Goal: Task Accomplishment & Management: Manage account settings

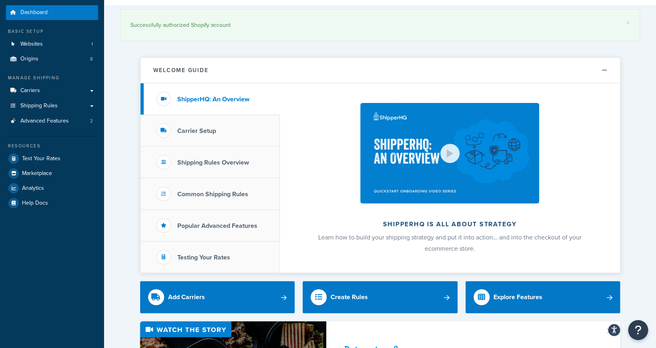
scroll to position [20, 0]
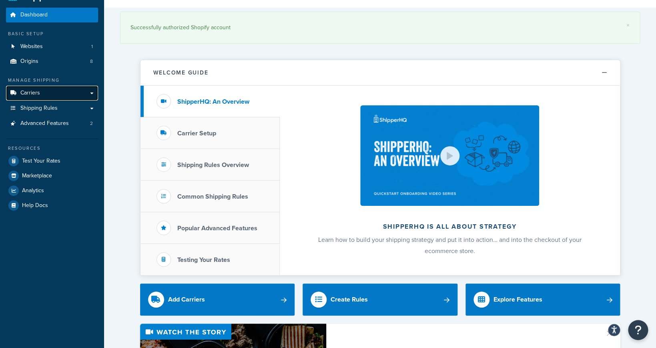
click at [85, 94] on link "Carriers" at bounding box center [52, 93] width 92 height 15
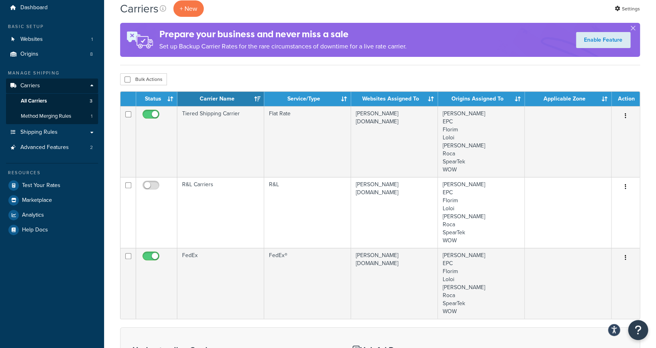
scroll to position [32, 0]
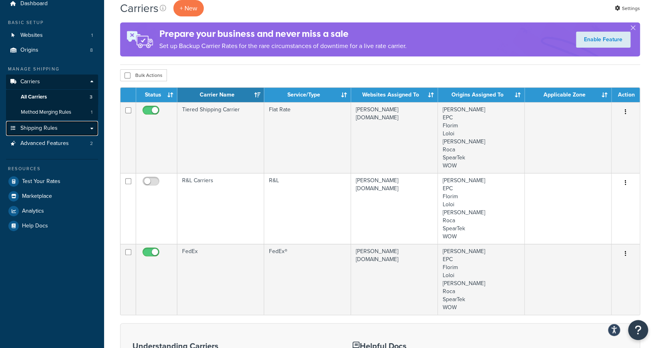
click at [72, 126] on link "Shipping Rules" at bounding box center [52, 128] width 92 height 15
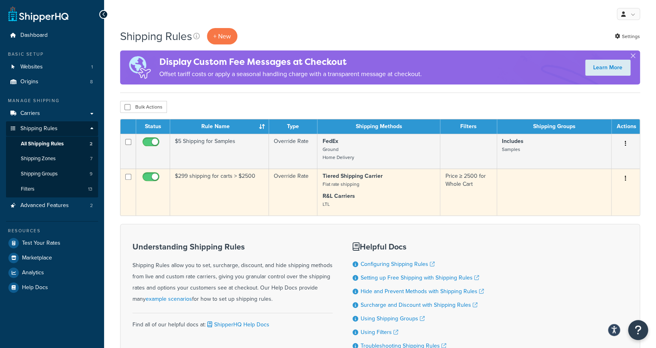
click at [418, 180] on p "Tiered Shipping Carrier Flat rate shipping" at bounding box center [378, 180] width 113 height 16
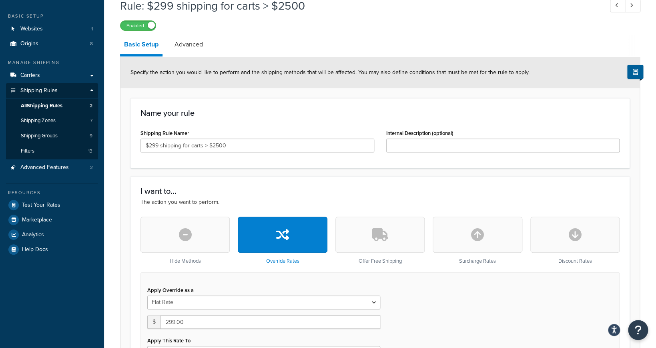
scroll to position [35, 0]
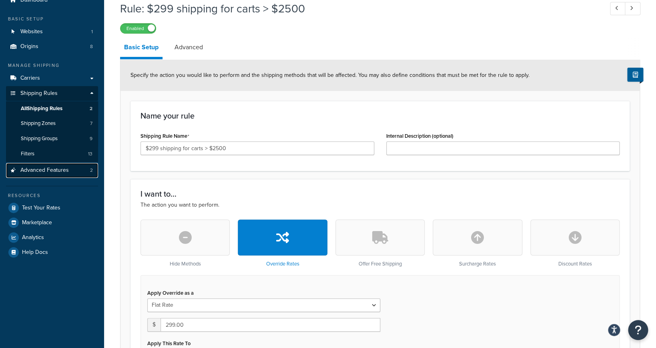
click at [68, 170] on link "Advanced Features 2" at bounding box center [52, 170] width 92 height 15
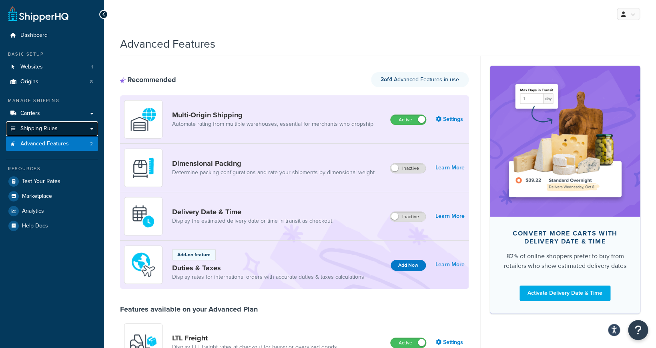
click at [67, 130] on link "Shipping Rules" at bounding box center [52, 128] width 92 height 15
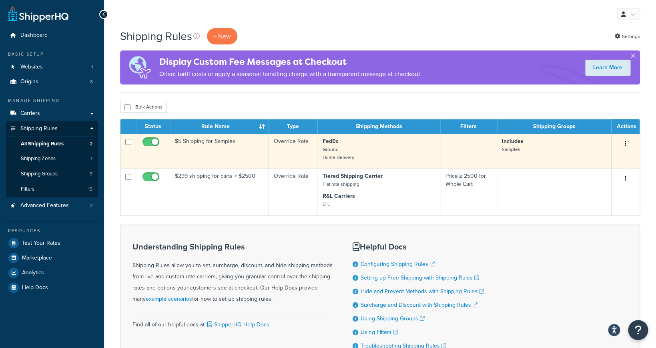
click at [523, 150] on p "Includes Samples" at bounding box center [554, 145] width 104 height 16
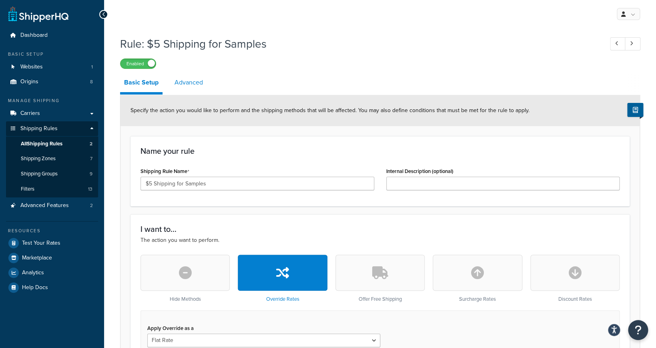
click at [186, 82] on link "Advanced" at bounding box center [188, 82] width 36 height 19
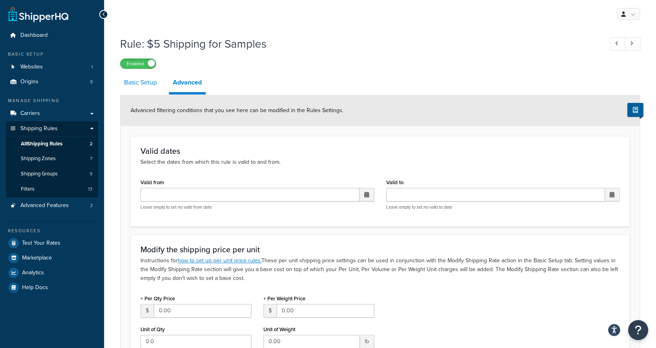
click at [150, 85] on link "Basic Setup" at bounding box center [140, 82] width 41 height 19
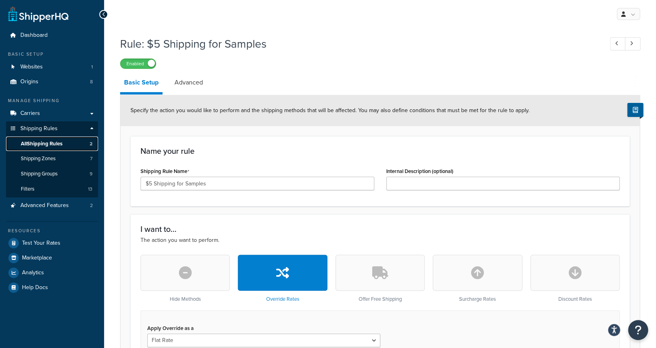
click at [60, 142] on span "All Shipping Rules" at bounding box center [42, 143] width 42 height 7
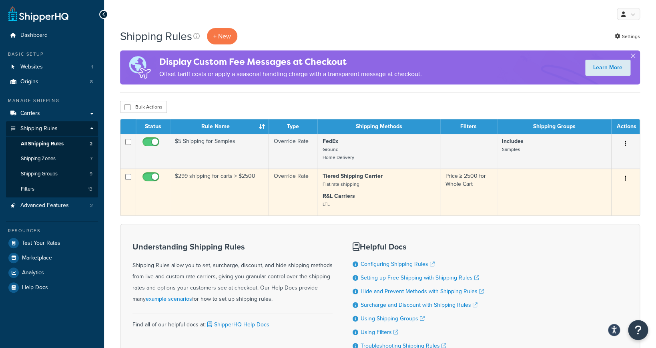
click at [222, 176] on td "$299 shipping for carts > $2500" at bounding box center [219, 191] width 99 height 47
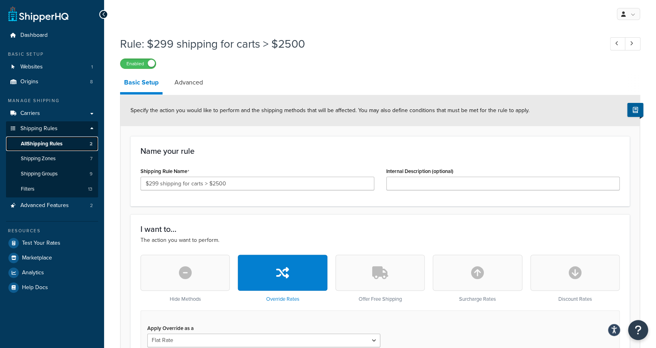
click at [46, 142] on span "All Shipping Rules" at bounding box center [42, 143] width 42 height 7
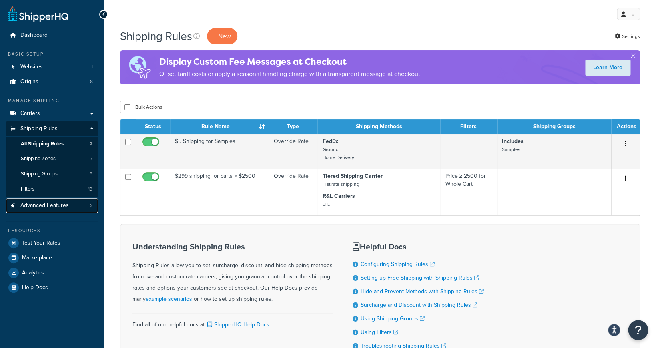
click at [69, 205] on link "Advanced Features 2" at bounding box center [52, 205] width 92 height 15
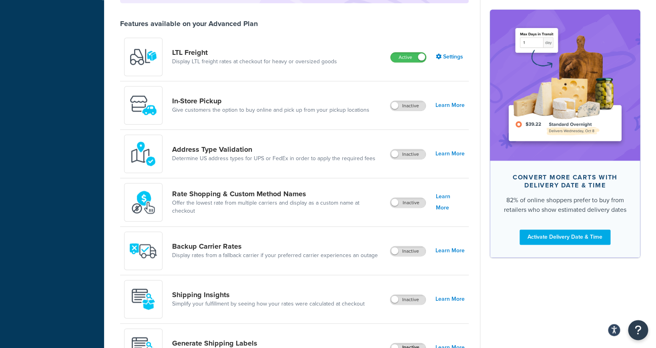
scroll to position [279, 0]
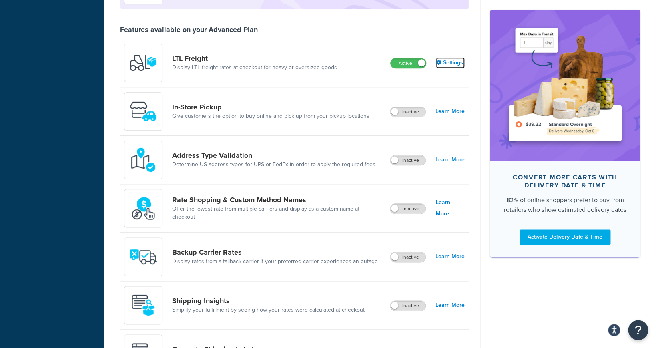
click at [449, 64] on link "Settings" at bounding box center [450, 62] width 29 height 11
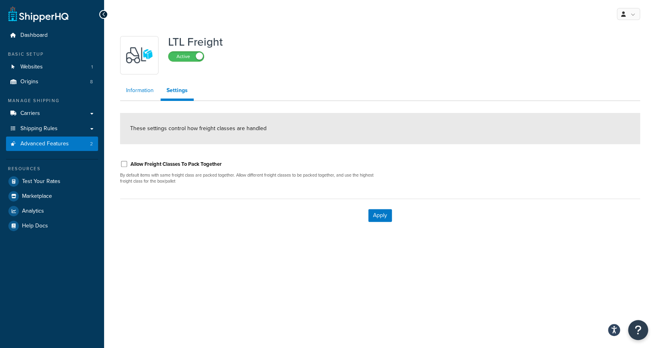
click at [139, 96] on link "Information" at bounding box center [140, 90] width 40 height 16
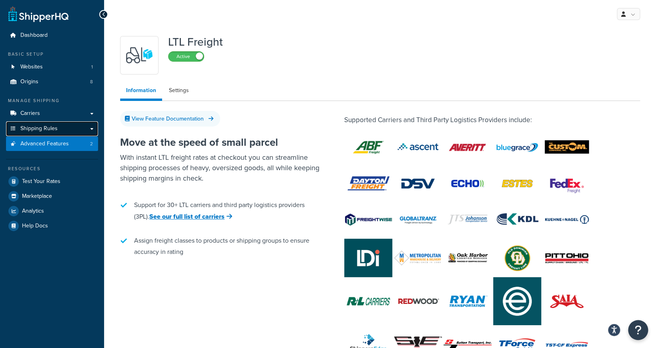
click at [62, 131] on link "Shipping Rules" at bounding box center [52, 128] width 92 height 15
click at [94, 130] on link "Shipping Rules" at bounding box center [52, 128] width 92 height 15
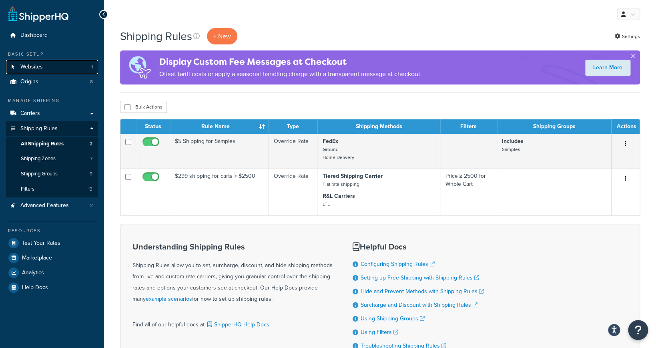
click at [69, 70] on link "Websites 1" at bounding box center [52, 67] width 92 height 15
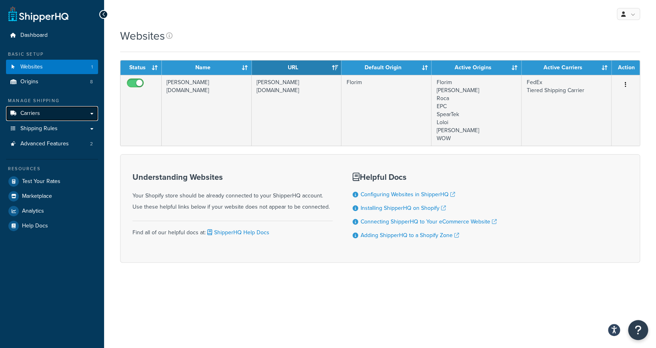
click at [62, 112] on link "Carriers" at bounding box center [52, 113] width 92 height 15
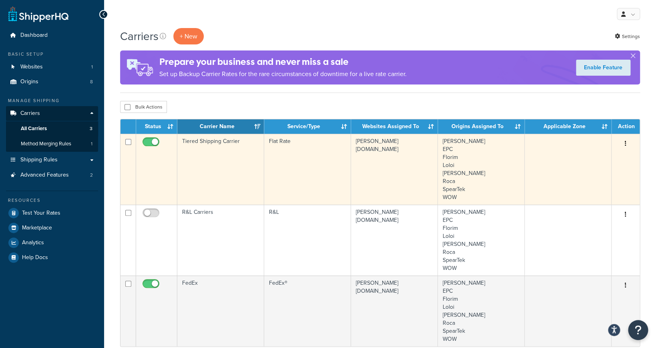
click at [624, 143] on button "button" at bounding box center [625, 143] width 11 height 13
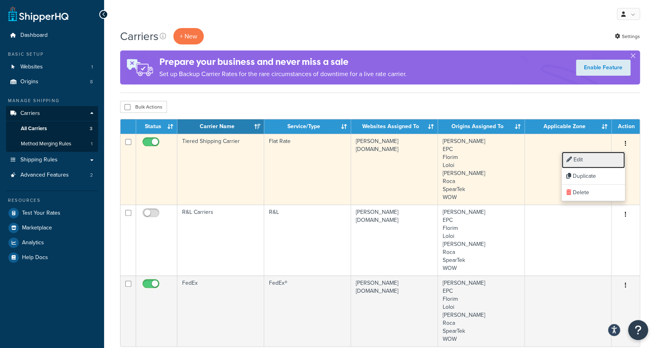
click at [600, 160] on link "Edit" at bounding box center [592, 160] width 63 height 16
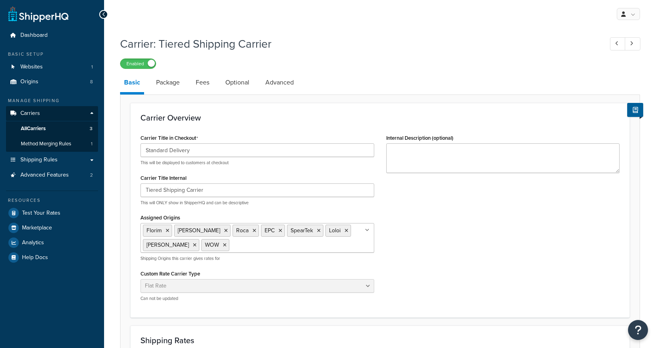
select select "flat"
click at [184, 86] on link "Package" at bounding box center [168, 82] width 32 height 19
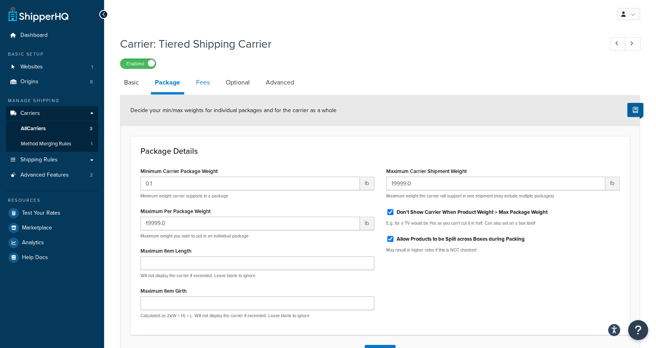
click at [206, 84] on link "Fees" at bounding box center [203, 82] width 22 height 19
select select "AFTER"
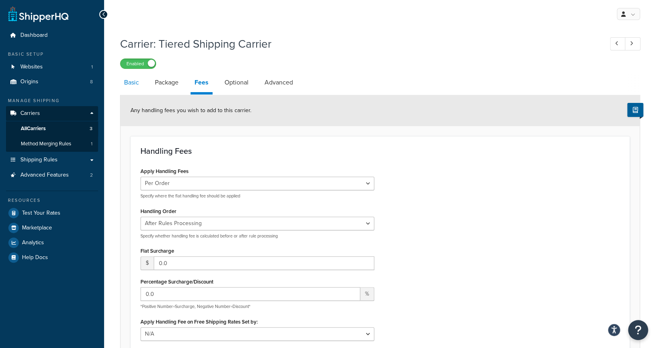
click at [136, 89] on link "Basic" at bounding box center [131, 82] width 23 height 19
select select "flat"
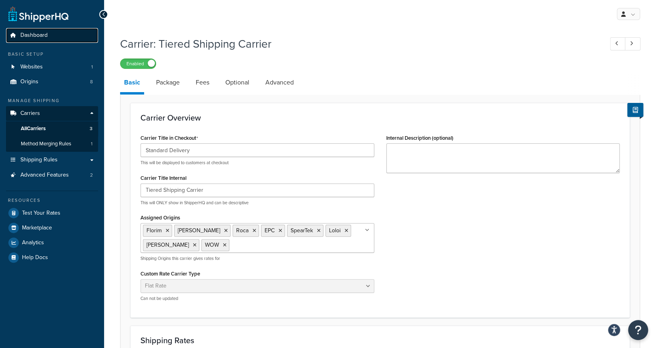
click at [32, 40] on link "Dashboard" at bounding box center [52, 35] width 92 height 15
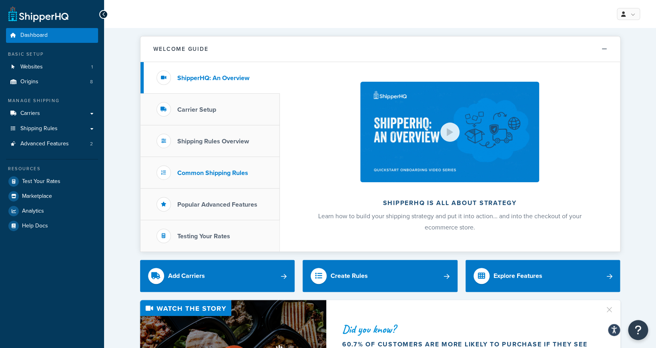
click at [219, 167] on li "Common Shipping Rules" at bounding box center [209, 173] width 139 height 32
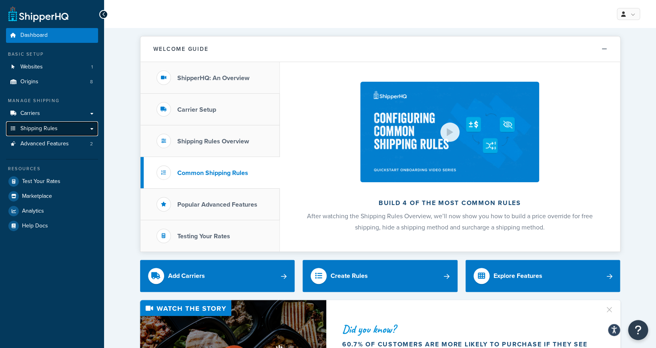
click at [86, 131] on link "Shipping Rules" at bounding box center [52, 128] width 92 height 15
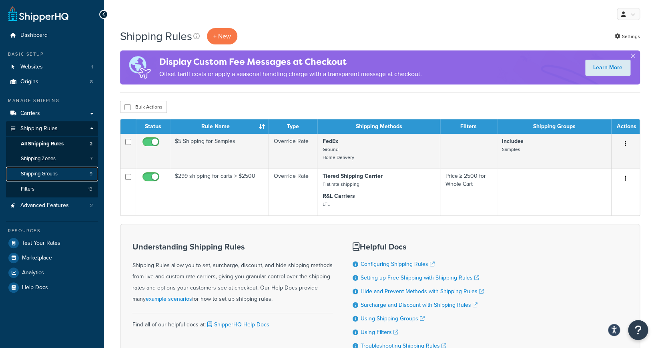
click at [81, 174] on link "Shipping Groups 9" at bounding box center [52, 173] width 92 height 15
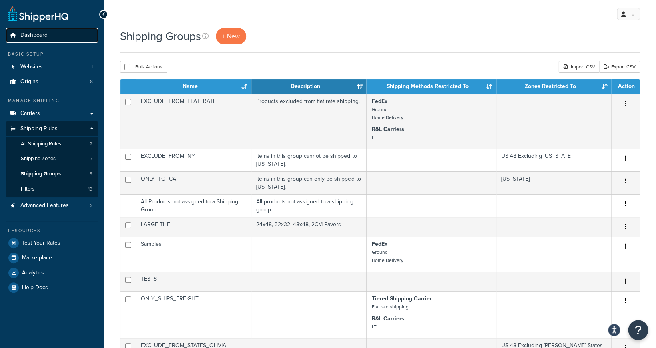
click at [62, 34] on link "Dashboard" at bounding box center [52, 35] width 92 height 15
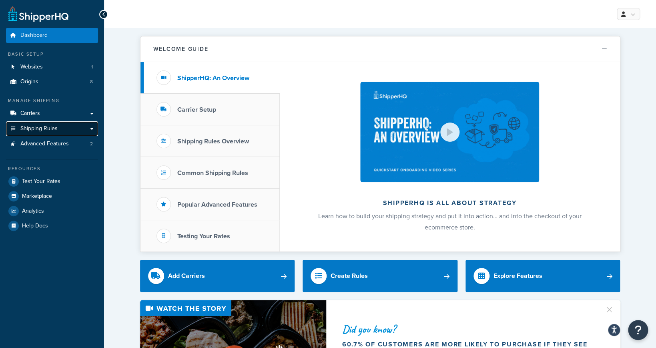
click at [62, 133] on link "Shipping Rules" at bounding box center [52, 128] width 92 height 15
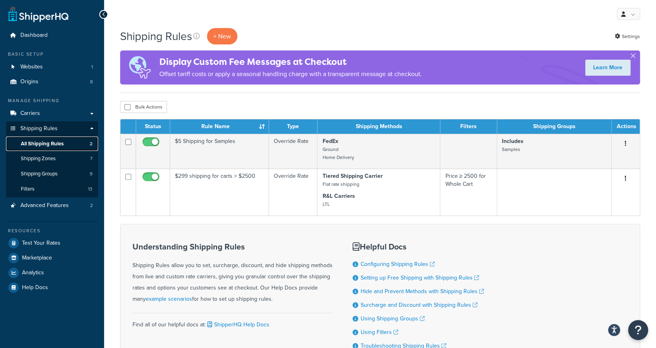
click at [42, 142] on span "All Shipping Rules" at bounding box center [42, 143] width 43 height 7
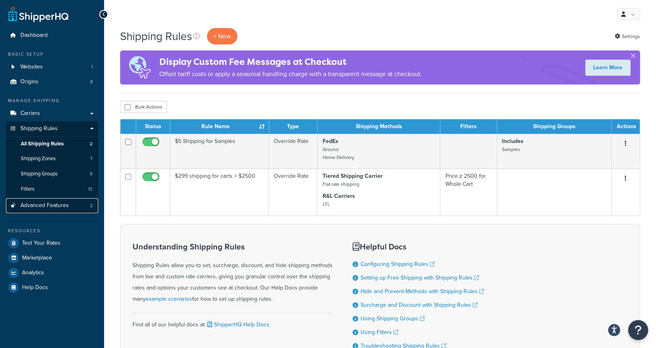
click at [76, 208] on link "Advanced Features 2" at bounding box center [52, 205] width 92 height 15
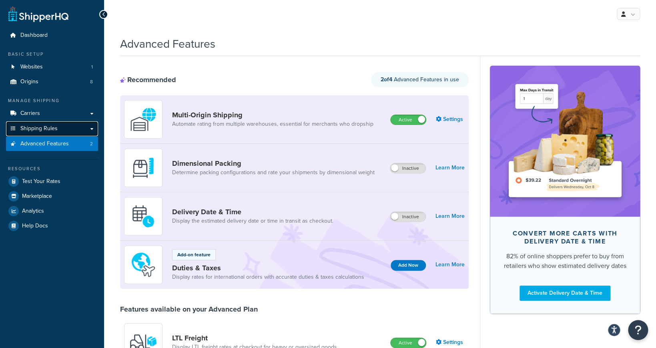
click at [90, 133] on link "Shipping Rules" at bounding box center [52, 128] width 92 height 15
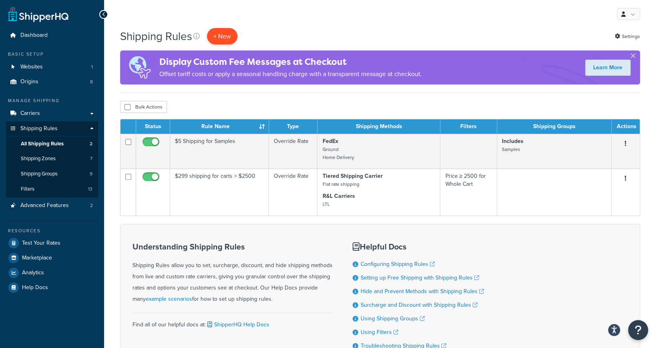
click at [221, 36] on p "+ New" at bounding box center [222, 36] width 30 height 16
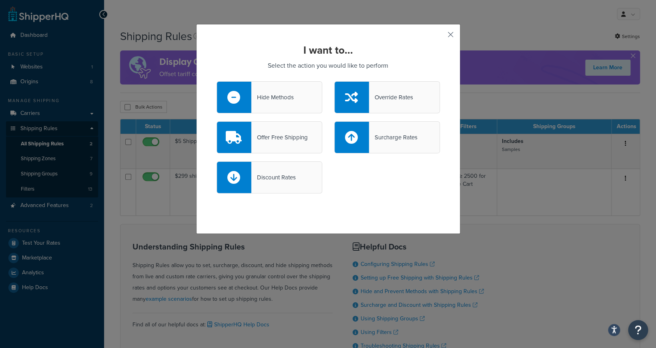
click at [440, 37] on button "button" at bounding box center [439, 37] width 2 height 2
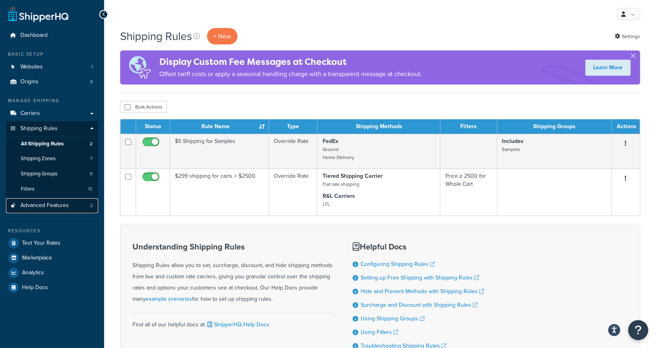
click at [65, 204] on span "Advanced Features" at bounding box center [44, 205] width 48 height 7
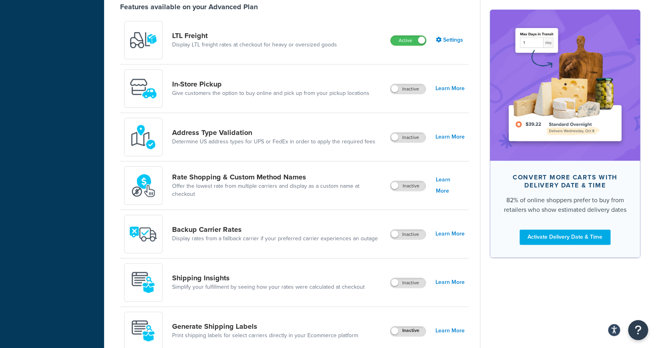
scroll to position [296, 0]
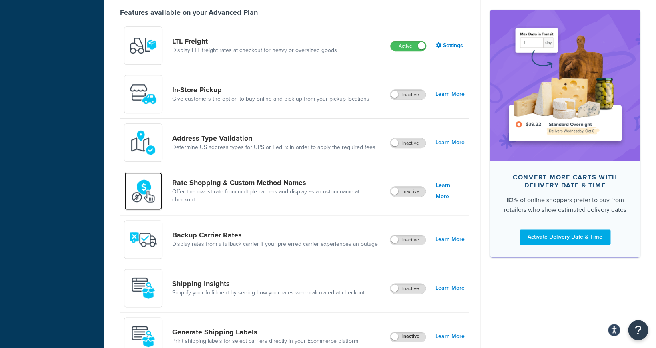
click at [149, 190] on img at bounding box center [143, 191] width 28 height 28
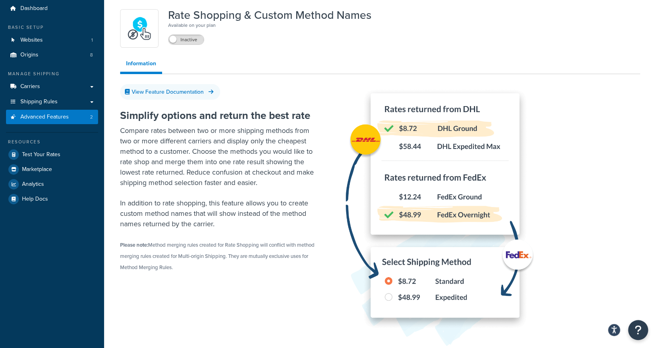
scroll to position [23, 0]
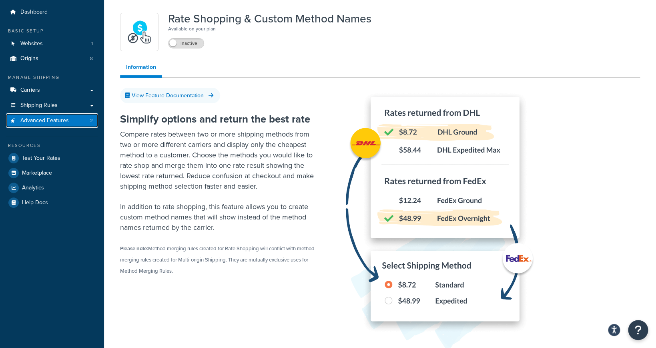
click at [84, 122] on link "Advanced Features 2" at bounding box center [52, 120] width 92 height 15
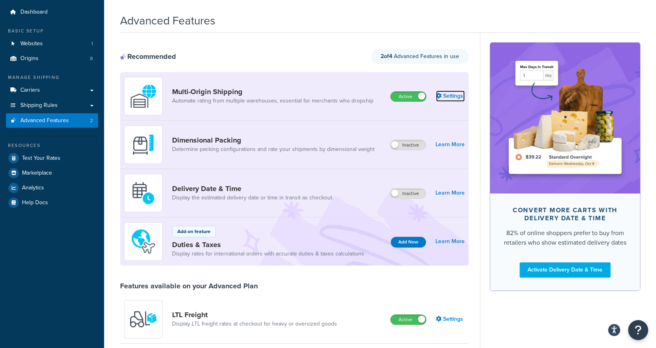
click at [451, 95] on link "Settings" at bounding box center [450, 95] width 29 height 11
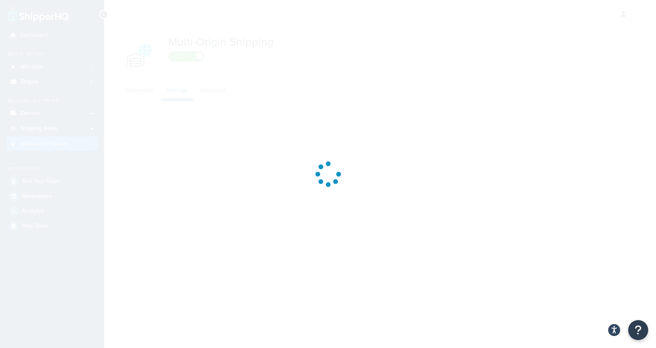
select select "FEWEST"
select select "false"
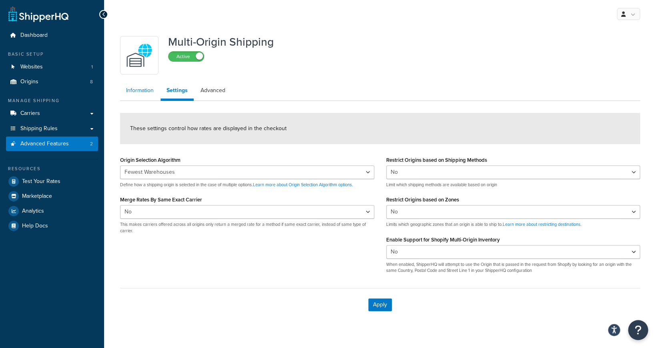
click at [136, 93] on link "Information" at bounding box center [140, 90] width 40 height 16
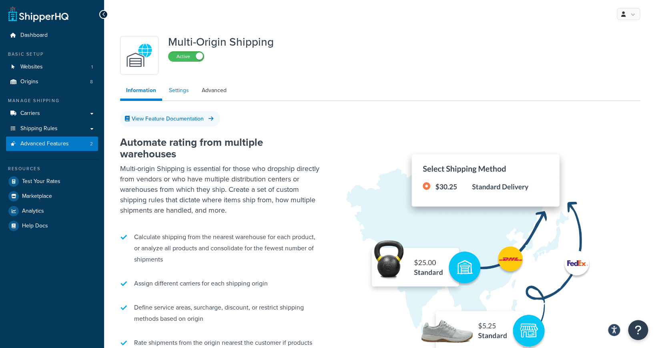
click at [182, 92] on link "Settings" at bounding box center [179, 90] width 32 height 16
select select "FEWEST"
select select "false"
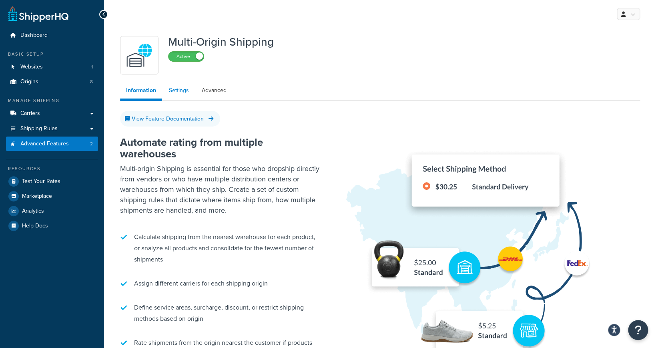
select select "false"
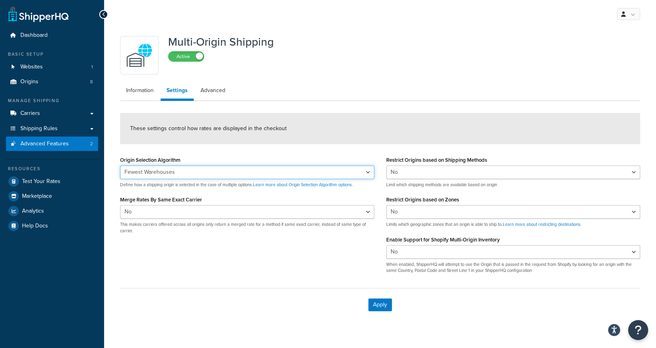
click option "Fewest Warehouses" at bounding box center [0, 0] width 0 height 0
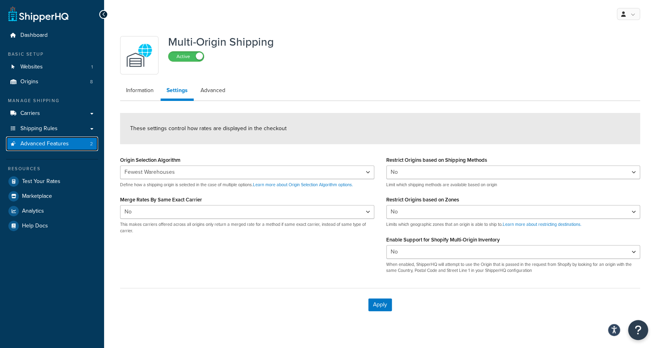
click at [78, 146] on link "Advanced Features 2" at bounding box center [52, 143] width 92 height 15
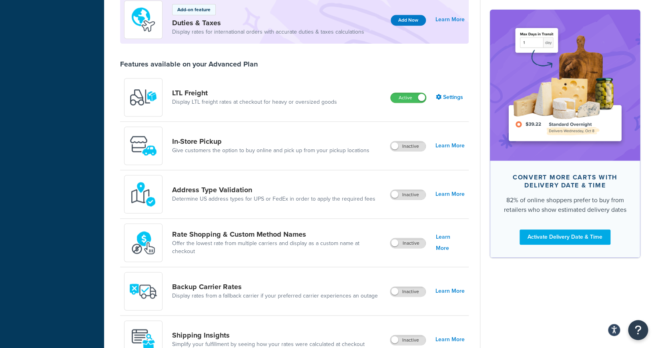
scroll to position [254, 0]
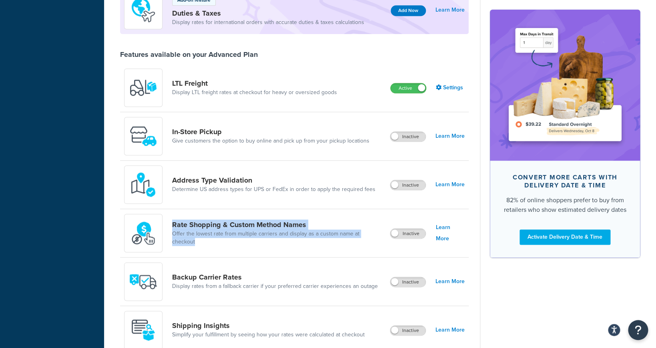
drag, startPoint x: 170, startPoint y: 226, endPoint x: 381, endPoint y: 240, distance: 211.3
click at [381, 240] on div "Rate Shopping & Custom Method Names Offer the lowest rate from multiple carrier…" at bounding box center [257, 233] width 266 height 38
copy div "Rate Shopping & Custom Method Names Offer the lowest rate from multiple carrier…"
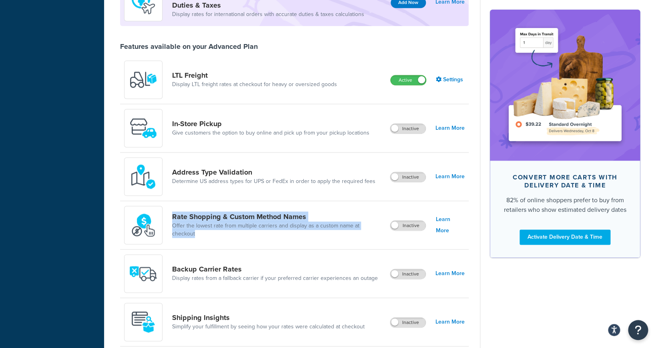
scroll to position [263, 0]
click at [453, 228] on link "Learn More" at bounding box center [449, 224] width 29 height 22
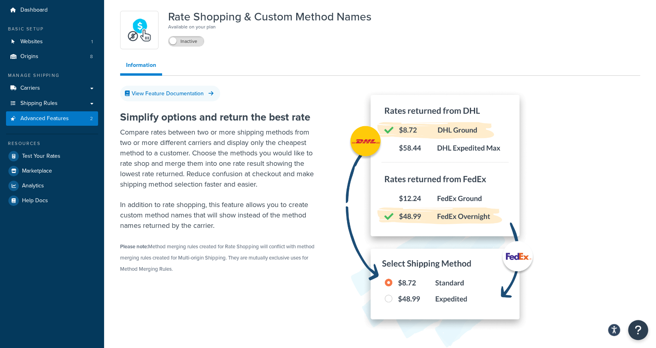
scroll to position [26, 0]
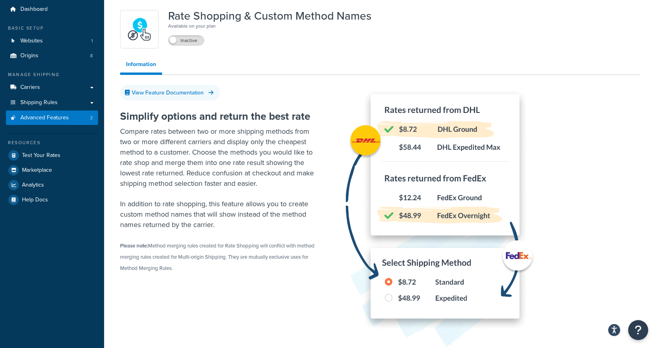
drag, startPoint x: 186, startPoint y: 270, endPoint x: 116, endPoint y: 241, distance: 75.2
click at [116, 241] on div "Rate Shopping & Custom Method Names Available on your plan Inactive Information…" at bounding box center [380, 182] width 532 height 353
copy small "Please note: Method merging rules created for Rate Shopping will conflict with …"
click at [310, 170] on p "Compare rates between two or more shipping methods from two or more different c…" at bounding box center [220, 157] width 200 height 62
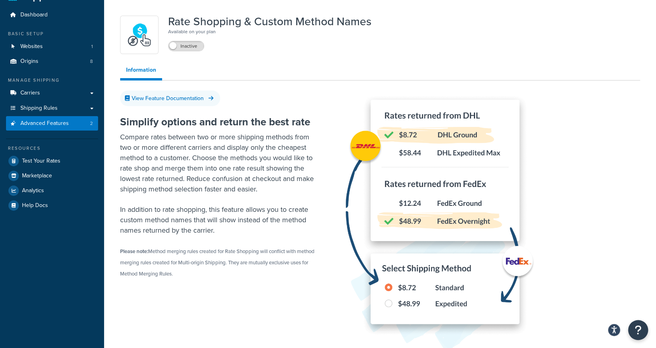
scroll to position [17, 0]
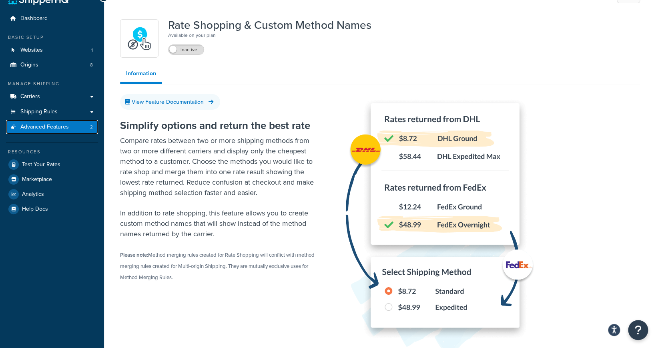
click at [75, 131] on link "Advanced Features 2" at bounding box center [52, 127] width 92 height 15
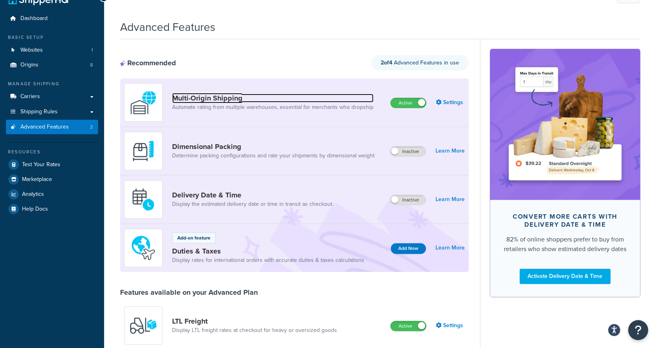
click at [222, 100] on link "Multi-Origin Shipping" at bounding box center [272, 98] width 201 height 9
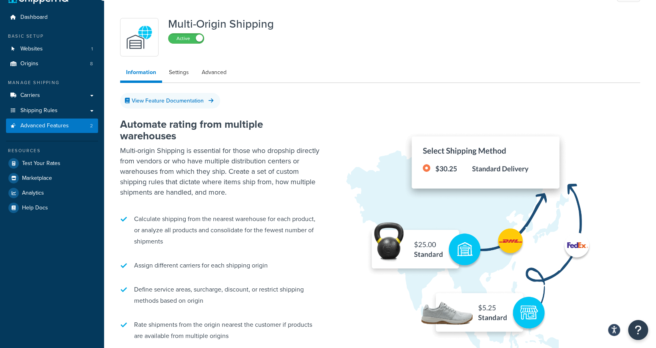
scroll to position [16, 0]
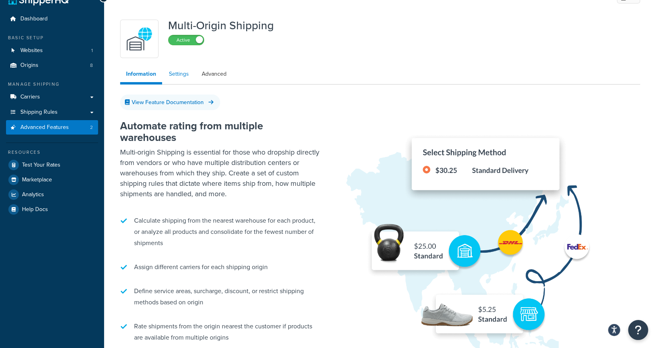
click at [184, 73] on link "Settings" at bounding box center [179, 74] width 32 height 16
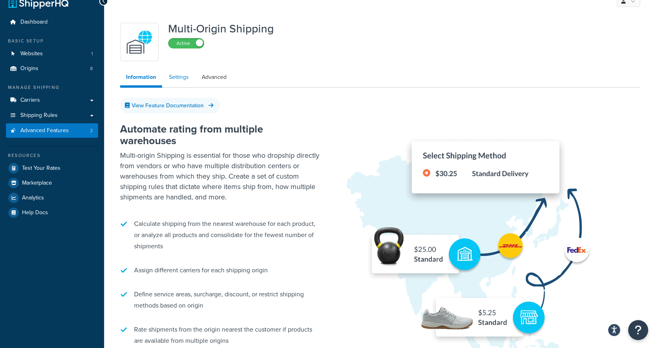
select select "FEWEST"
select select "false"
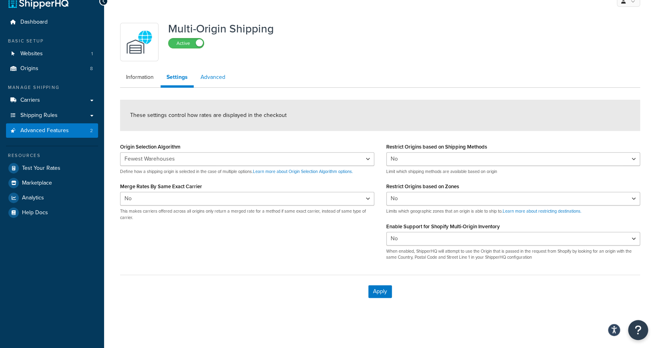
click at [217, 75] on link "Advanced" at bounding box center [212, 77] width 37 height 16
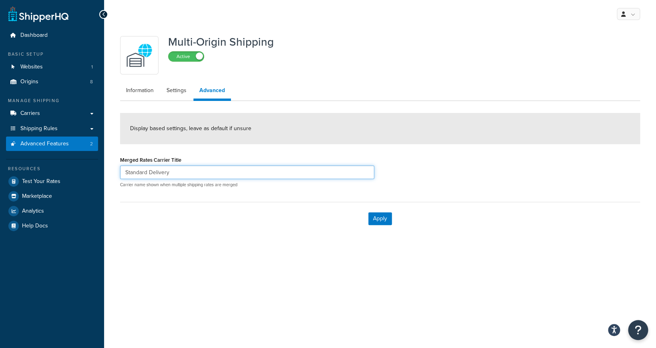
click at [199, 173] on input "Standard Delivery" at bounding box center [247, 172] width 254 height 14
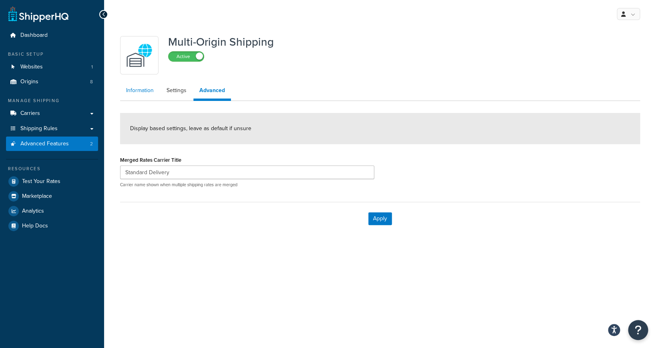
click at [144, 90] on link "Information" at bounding box center [140, 90] width 40 height 16
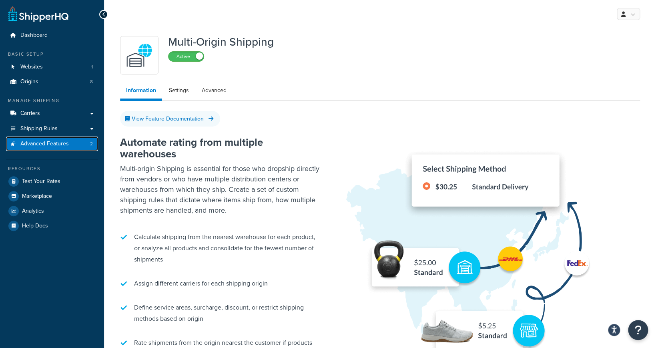
click at [70, 140] on link "Advanced Features 2" at bounding box center [52, 143] width 92 height 15
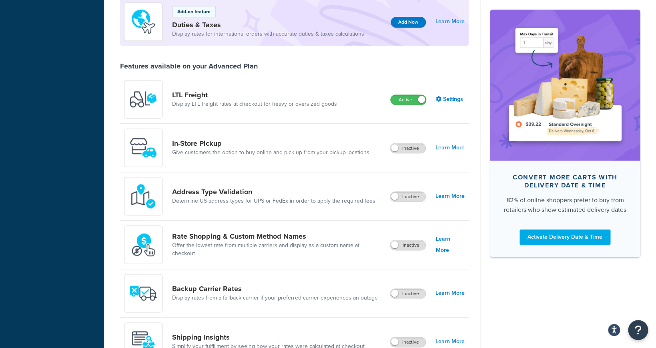
scroll to position [250, 0]
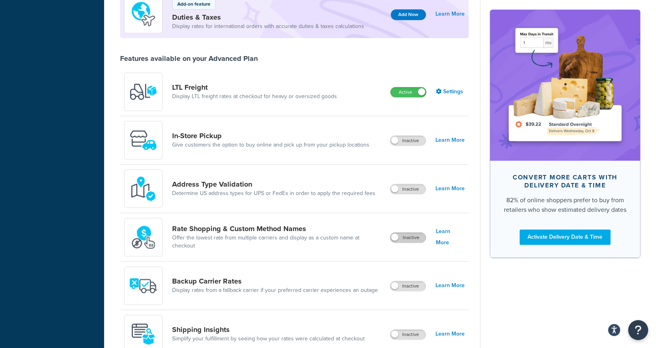
click at [413, 237] on label "Inactive" at bounding box center [407, 237] width 35 height 10
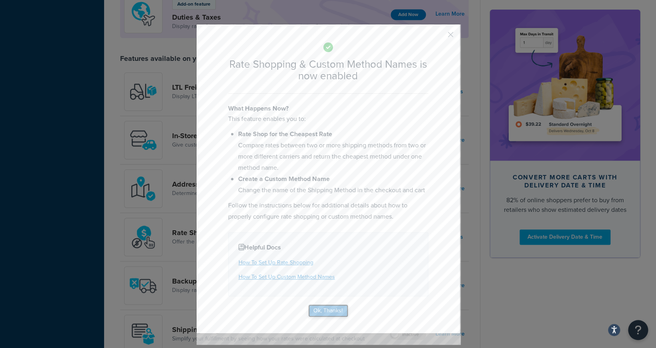
click at [332, 311] on button "Ok, Thanks!" at bounding box center [328, 310] width 40 height 13
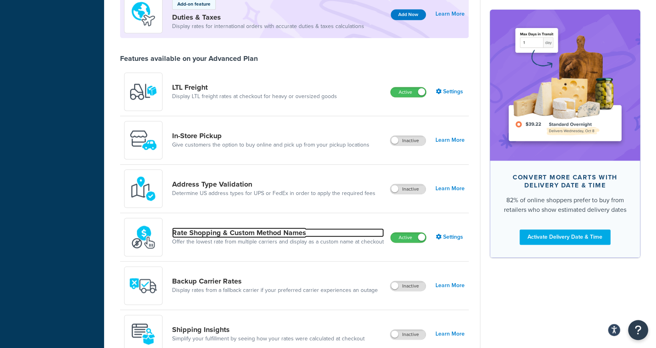
click at [286, 233] on link "Rate Shopping & Custom Method Names" at bounding box center [278, 232] width 212 height 9
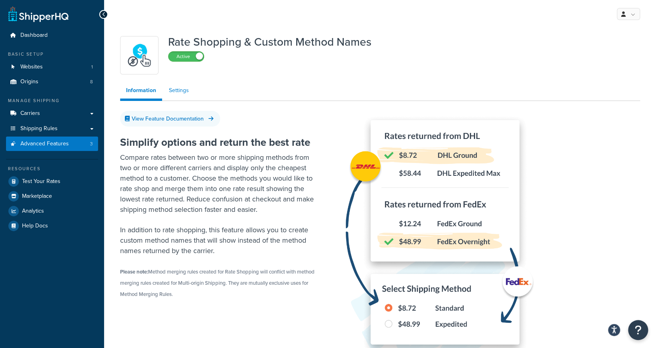
click at [182, 92] on link "Settings" at bounding box center [179, 90] width 32 height 16
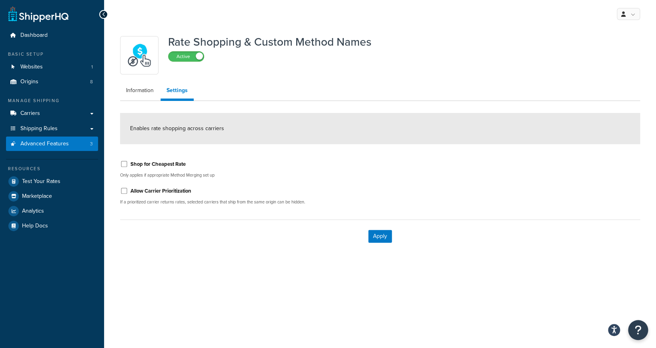
click at [174, 166] on label "Shop for Cheapest Rate" at bounding box center [157, 163] width 55 height 7
click at [128, 166] on input "Shop for Cheapest Rate" at bounding box center [124, 164] width 8 height 6
checkbox input "true"
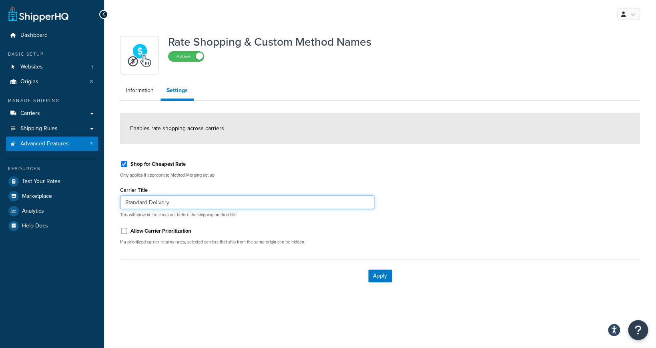
click at [174, 201] on input "Standard Delivery" at bounding box center [247, 202] width 254 height 14
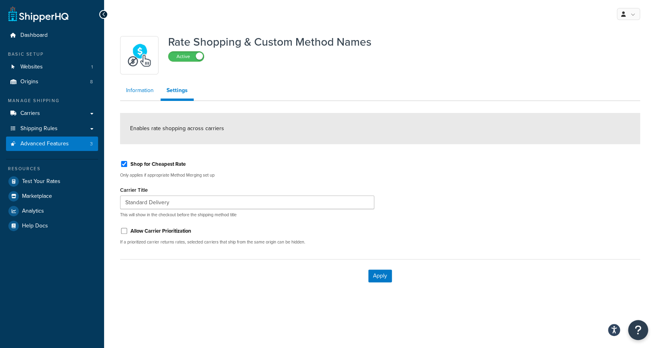
click at [152, 93] on link "Information" at bounding box center [140, 90] width 40 height 16
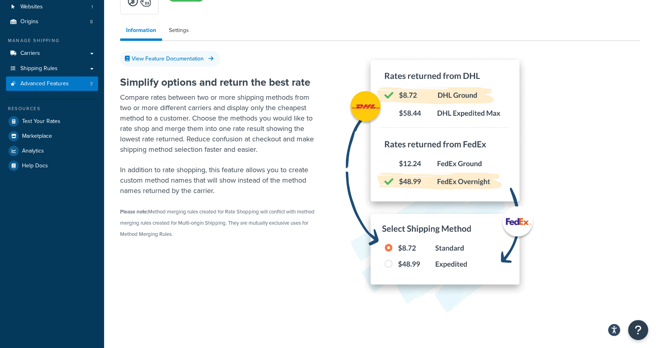
scroll to position [53, 0]
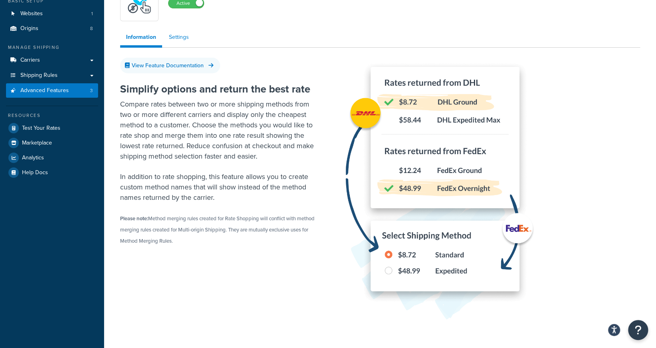
click at [177, 39] on link "Settings" at bounding box center [179, 37] width 32 height 16
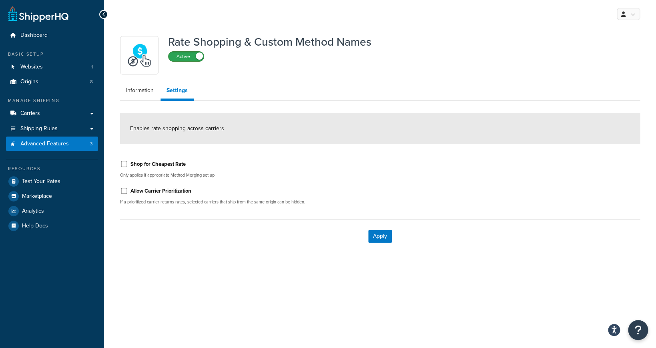
click at [181, 58] on label "Active" at bounding box center [185, 57] width 35 height 10
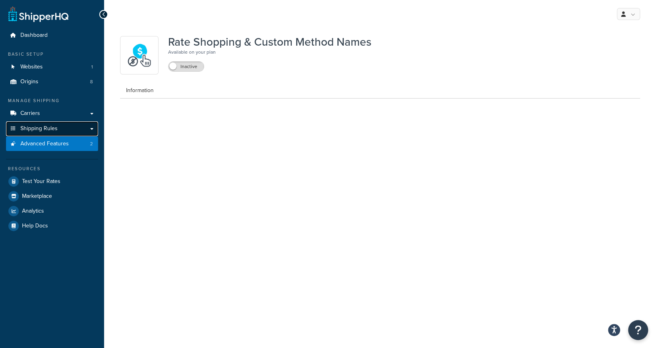
click at [58, 129] on link "Shipping Rules" at bounding box center [52, 128] width 92 height 15
